Goal: Communication & Community: Answer question/provide support

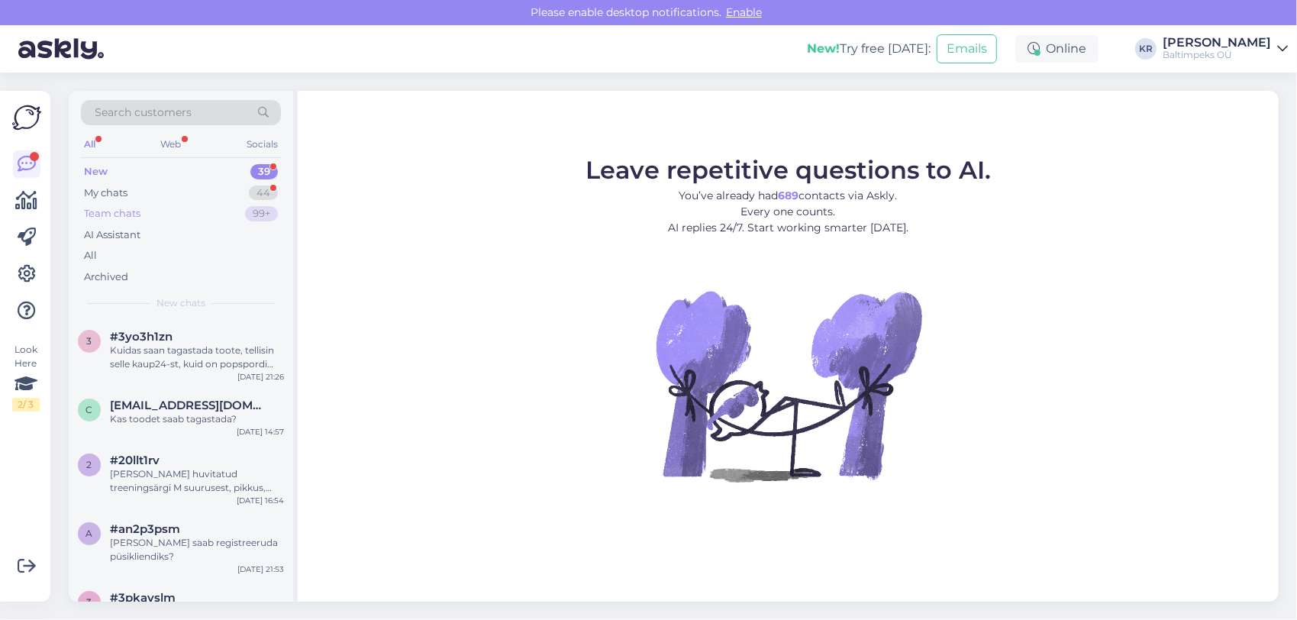
drag, startPoint x: 137, startPoint y: 215, endPoint x: 160, endPoint y: 222, distance: 23.2
click at [137, 215] on div "Team chats" at bounding box center [112, 213] width 56 height 15
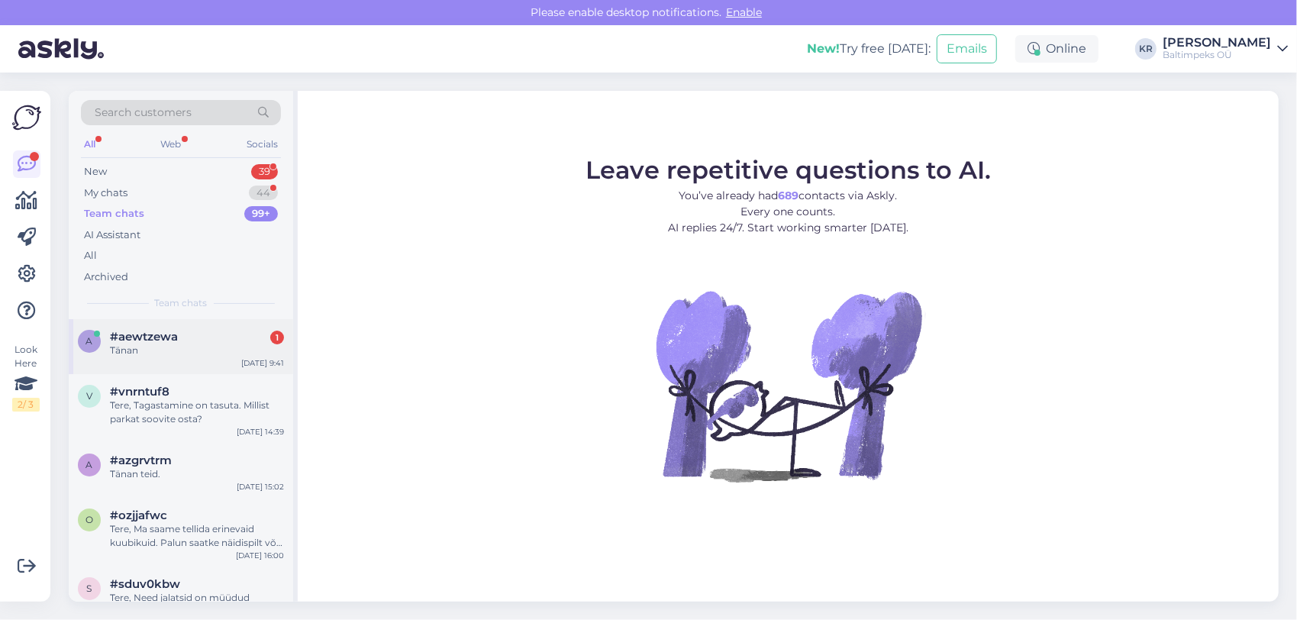
click at [205, 339] on div "#aewtzewa 1" at bounding box center [197, 337] width 174 height 14
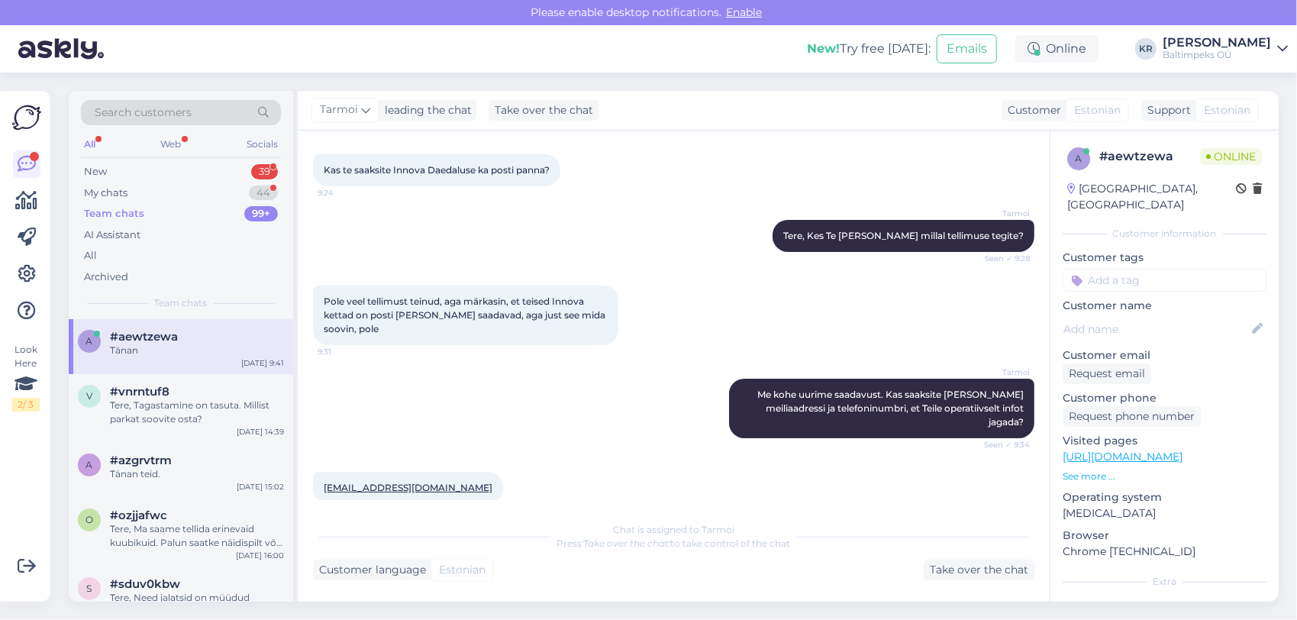
scroll to position [229, 0]
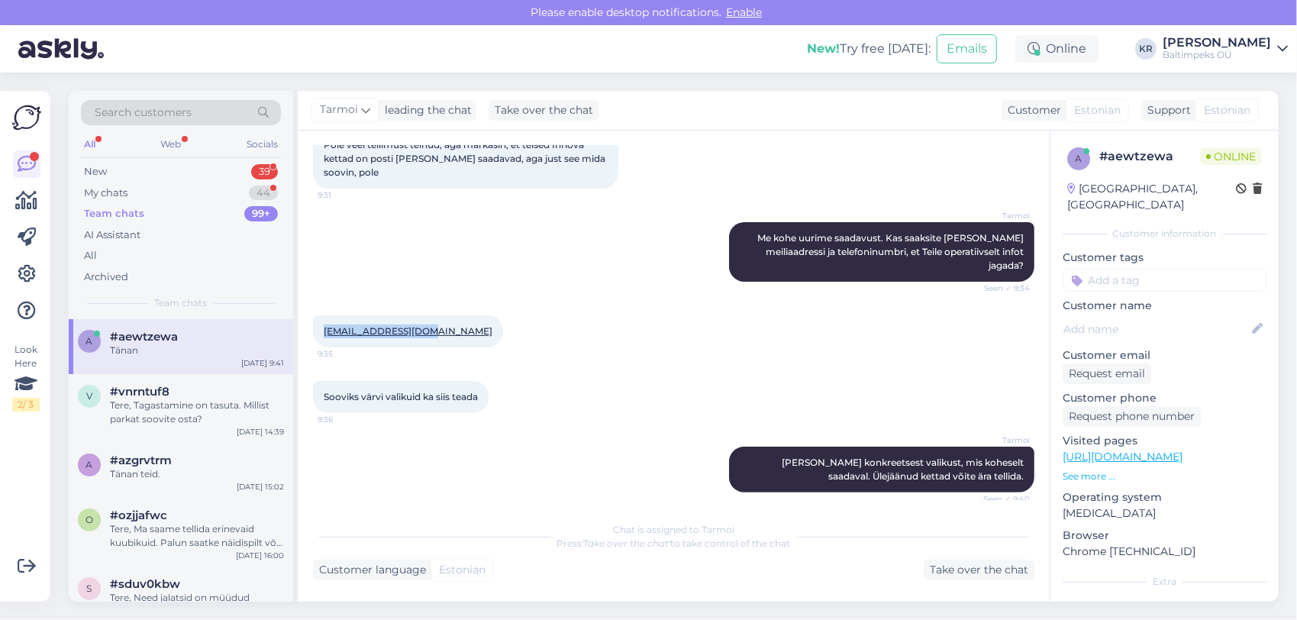
drag, startPoint x: 431, startPoint y: 319, endPoint x: 324, endPoint y: 324, distance: 107.0
click at [324, 324] on div "[EMAIL_ADDRESS][DOMAIN_NAME] 9:35" at bounding box center [408, 331] width 190 height 32
drag, startPoint x: 324, startPoint y: 324, endPoint x: 337, endPoint y: 317, distance: 15.7
copy link "[EMAIL_ADDRESS][DOMAIN_NAME]"
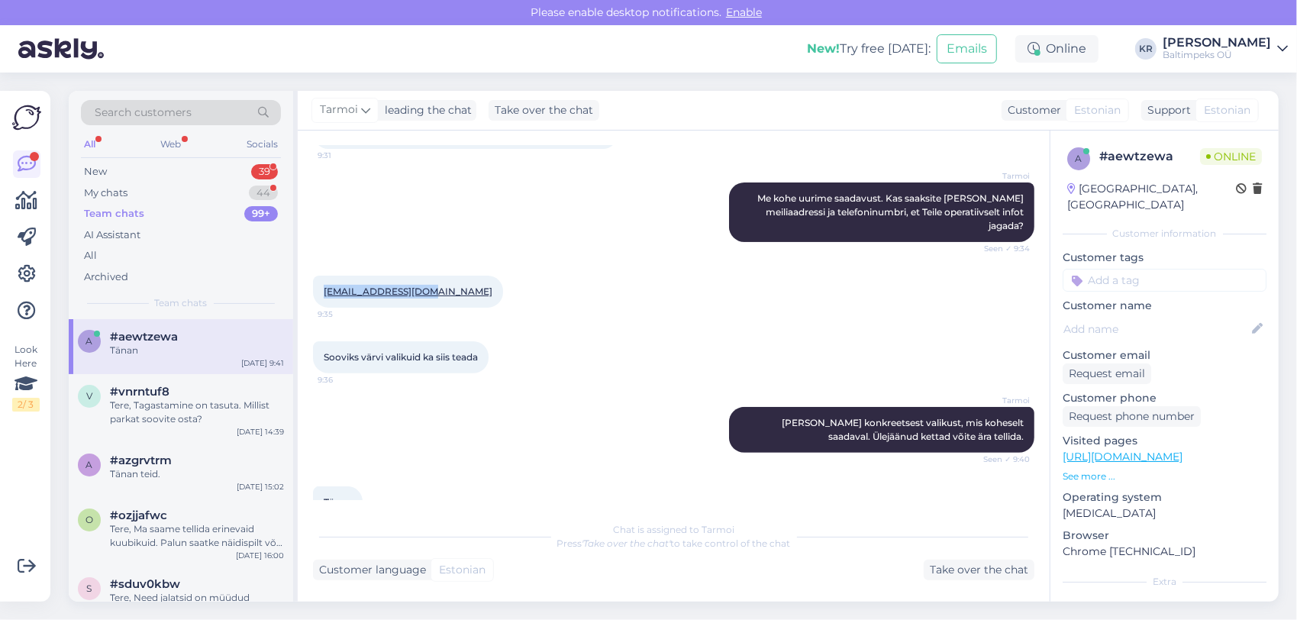
scroll to position [290, 0]
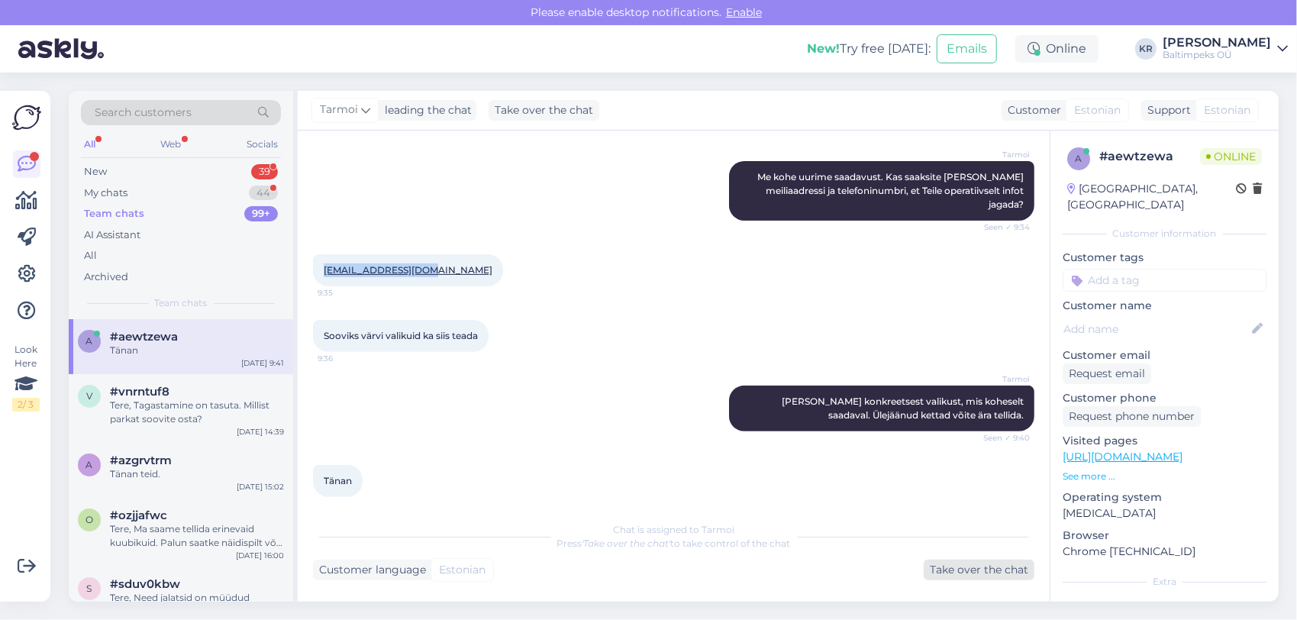
click at [962, 565] on div "Take over the chat" at bounding box center [979, 570] width 111 height 21
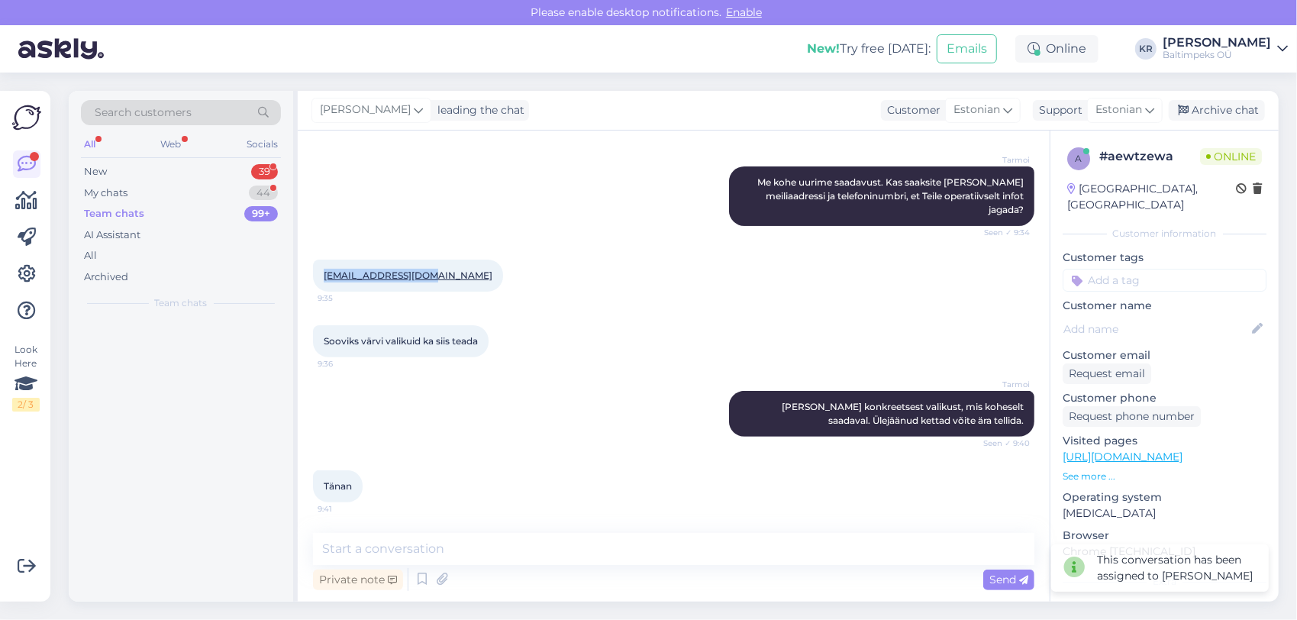
scroll to position [270, 0]
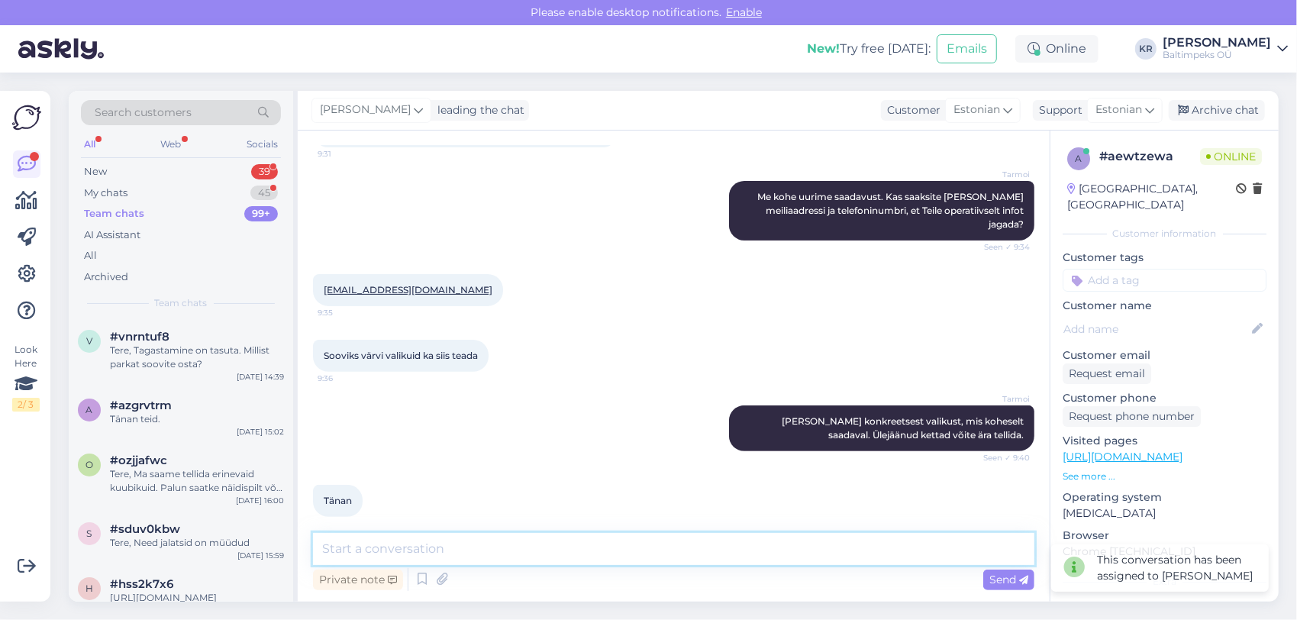
click at [571, 546] on textarea at bounding box center [673, 549] width 721 height 32
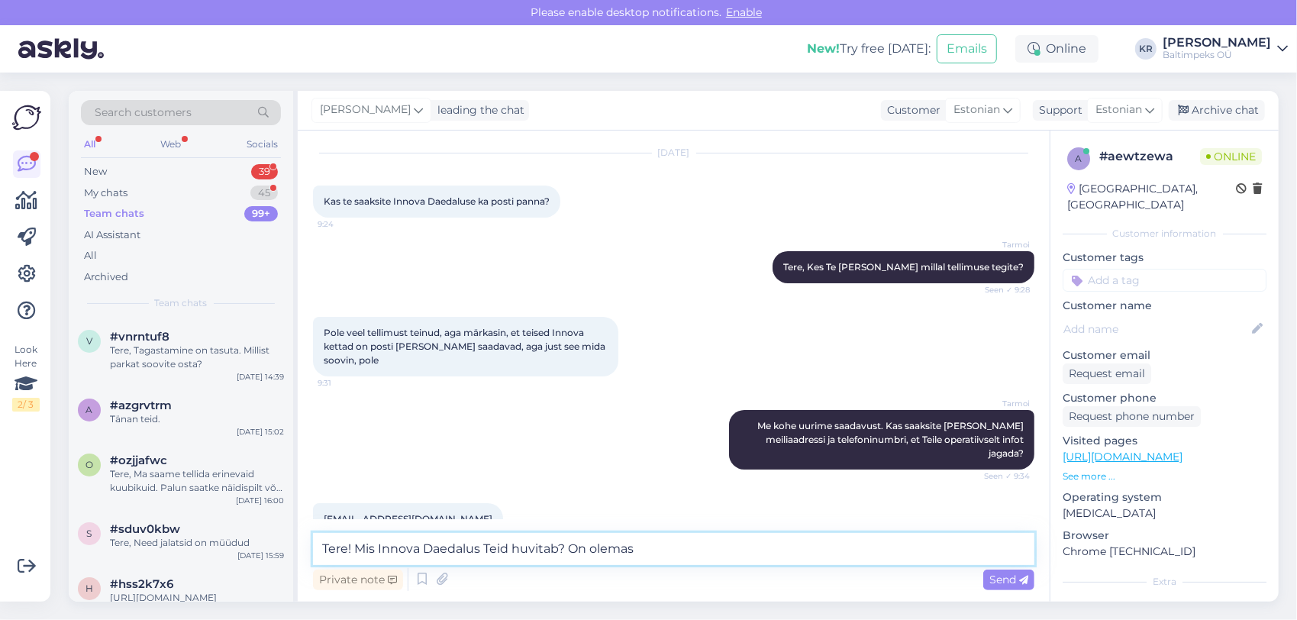
click at [740, 550] on textarea "Tere! Mis Innova Daedalus Teid huvitab? On olemas" at bounding box center [673, 549] width 721 height 32
type textarea "Tere! Mis Innova Daedalus Teid huvitab? On olemas Champion Daedalus ja Star Dae…"
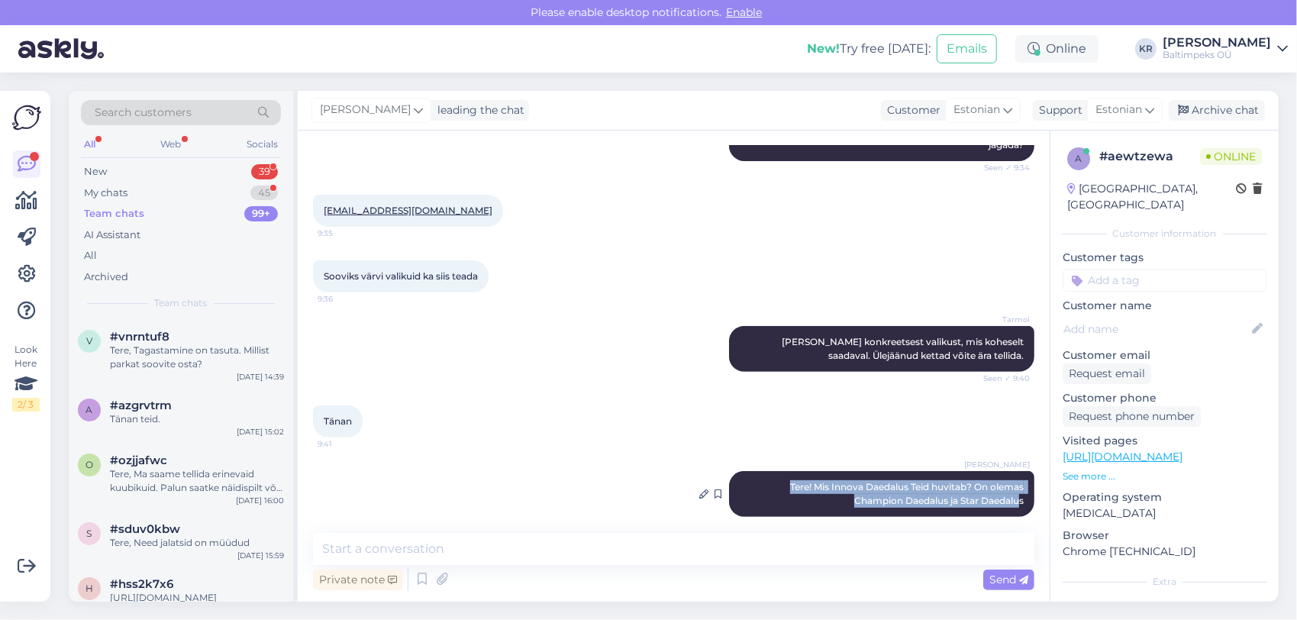
drag, startPoint x: 772, startPoint y: 470, endPoint x: 1009, endPoint y: 485, distance: 237.9
click at [1009, 485] on div "[PERSON_NAME] Tere! Mis Innova Daedalus Teid huvitab? On olemas Champion [PERSO…" at bounding box center [881, 494] width 305 height 46
drag, startPoint x: 1009, startPoint y: 485, endPoint x: 999, endPoint y: 484, distance: 10.7
copy span "Tere! Mis Innova Daedalus Teid huvitab? On olemas Champion Daedalus ja Star Dae…"
